Goal: Information Seeking & Learning: Learn about a topic

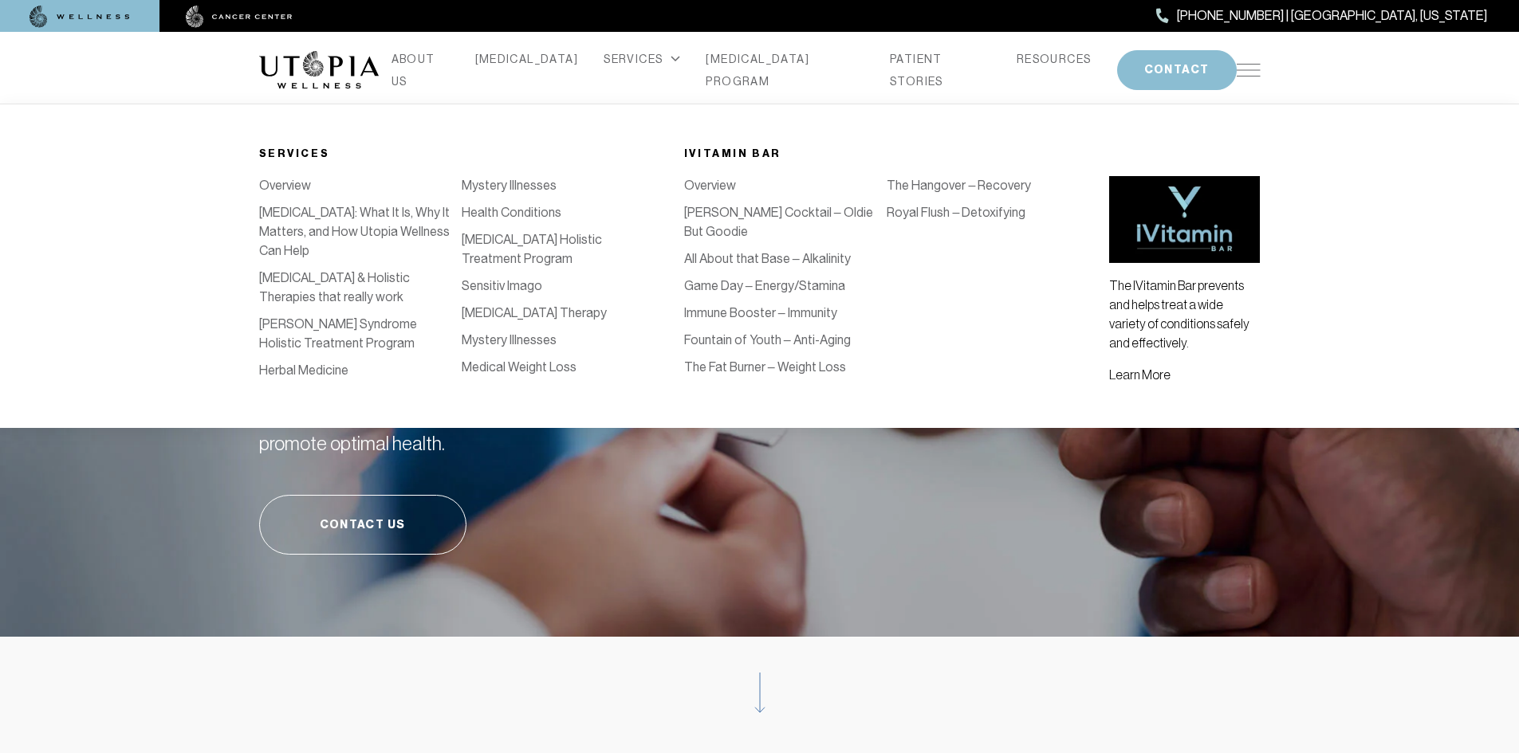
click at [792, 216] on link "[PERSON_NAME] Cocktail – Oldie But Goodie" at bounding box center [778, 222] width 189 height 34
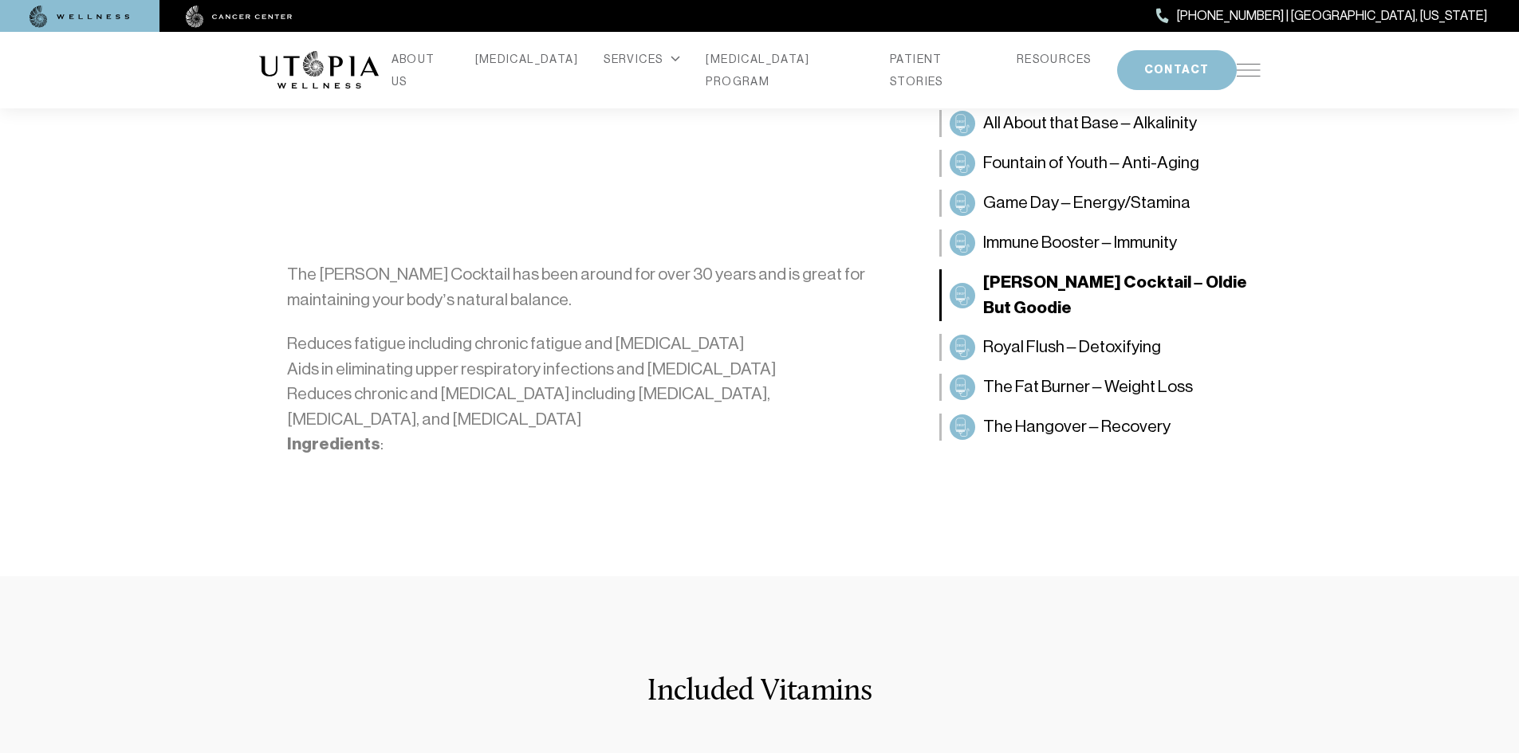
scroll to position [239, 0]
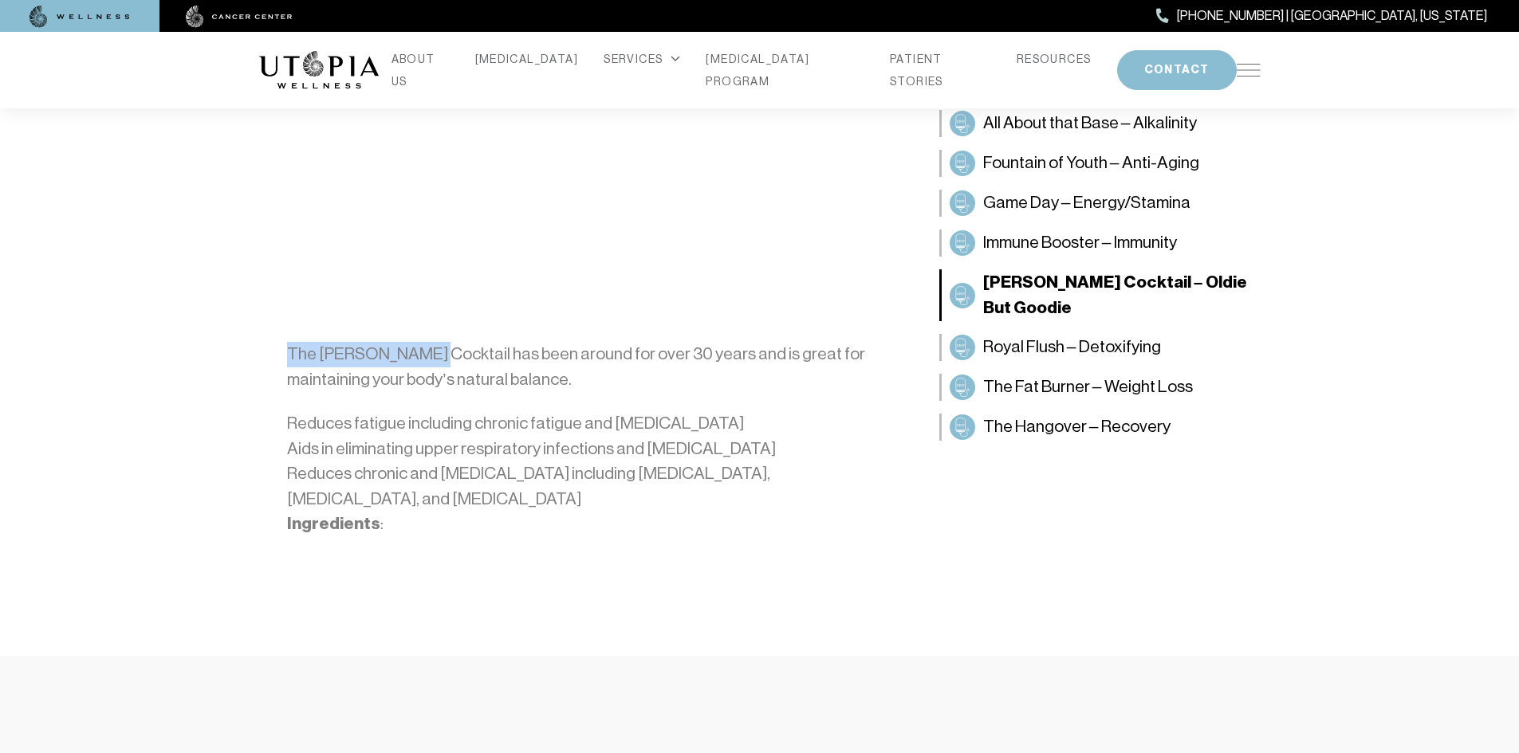
drag, startPoint x: 289, startPoint y: 297, endPoint x: 423, endPoint y: 305, distance: 135.0
click at [423, 342] on p "The [PERSON_NAME] Cocktail has been around for over 30 years and is great for m…" at bounding box center [589, 367] width 604 height 50
copy p "The [PERSON_NAME] Cocktail"
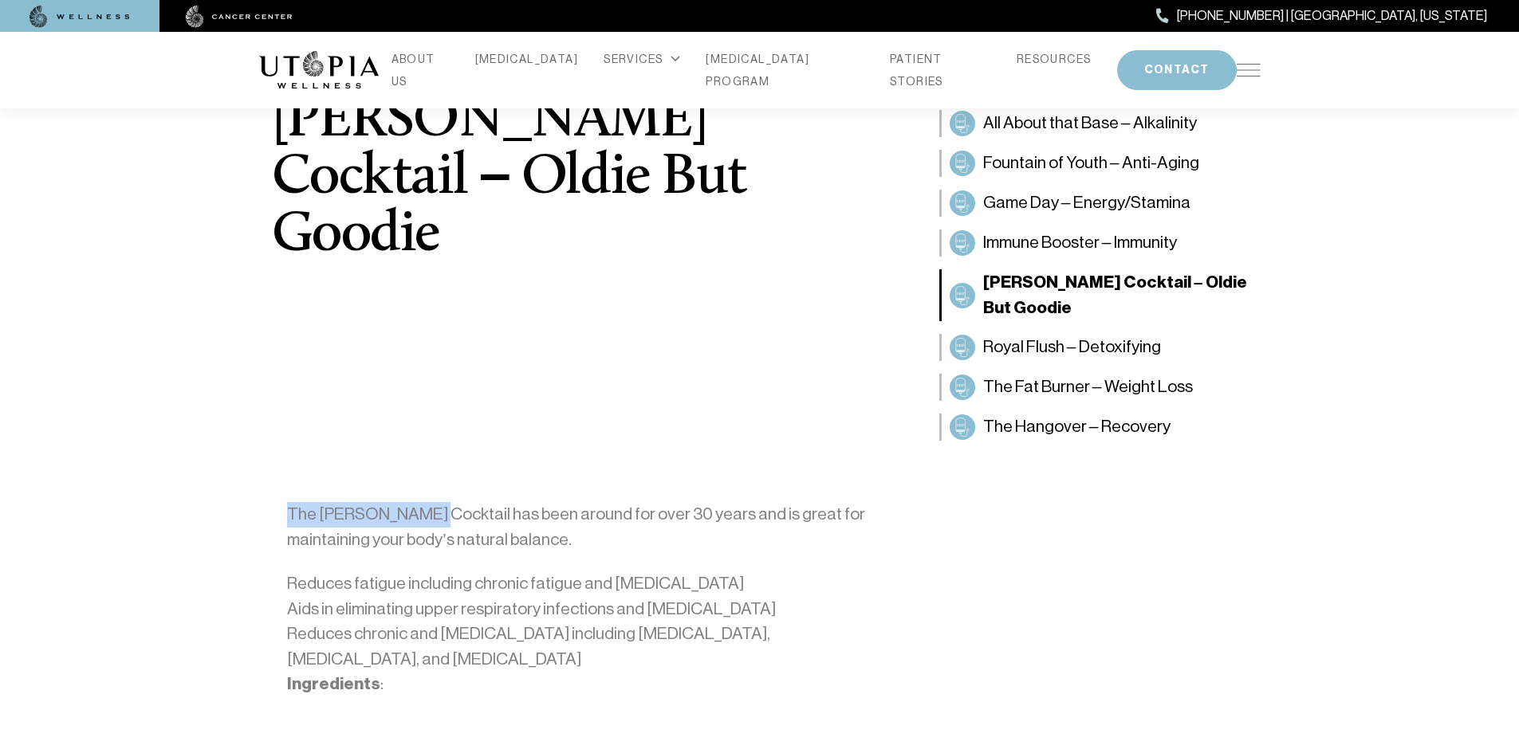
scroll to position [0, 0]
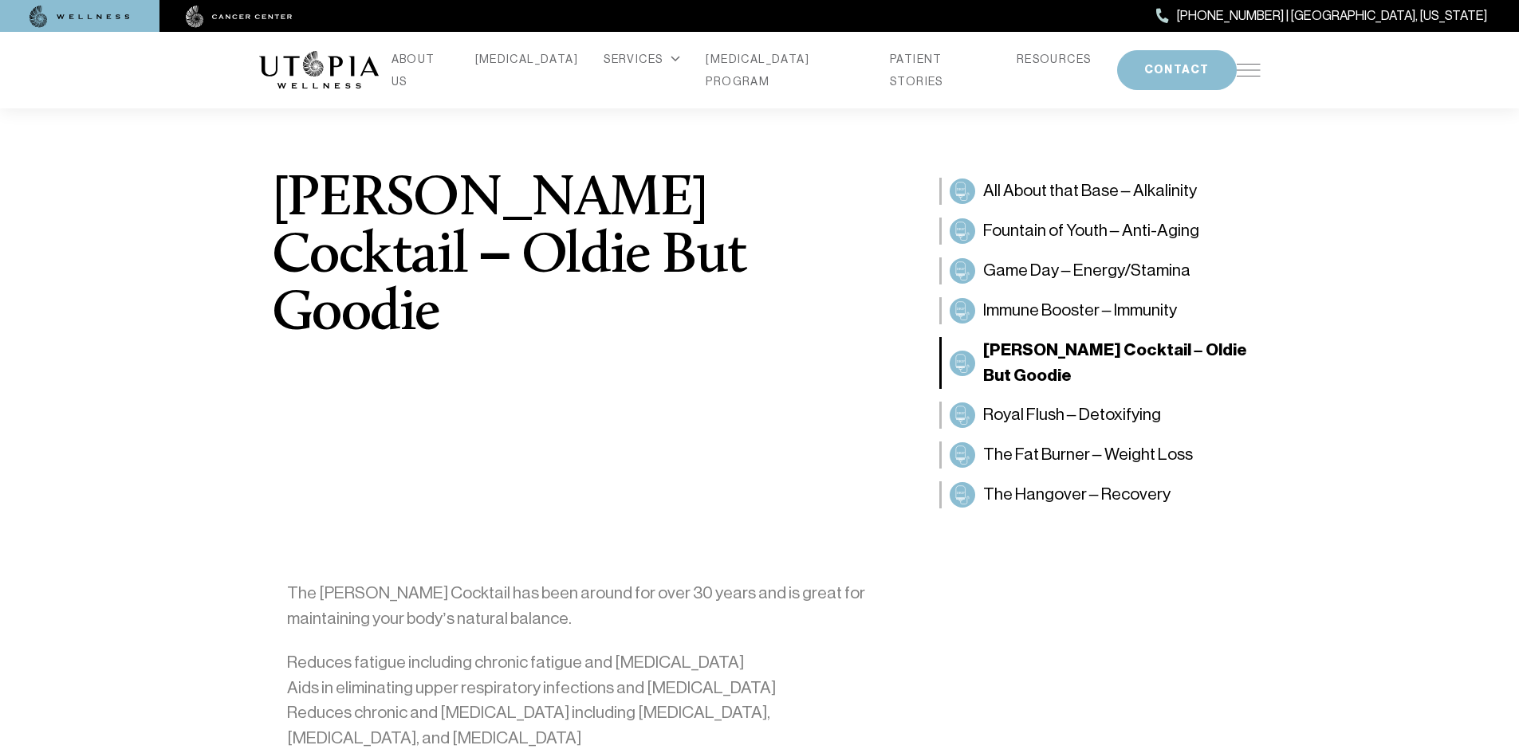
click at [509, 62] on li "[MEDICAL_DATA]" at bounding box center [527, 70] width 116 height 45
click at [533, 65] on link "[MEDICAL_DATA]" at bounding box center [527, 59] width 104 height 22
